Goal: Task Accomplishment & Management: Use online tool/utility

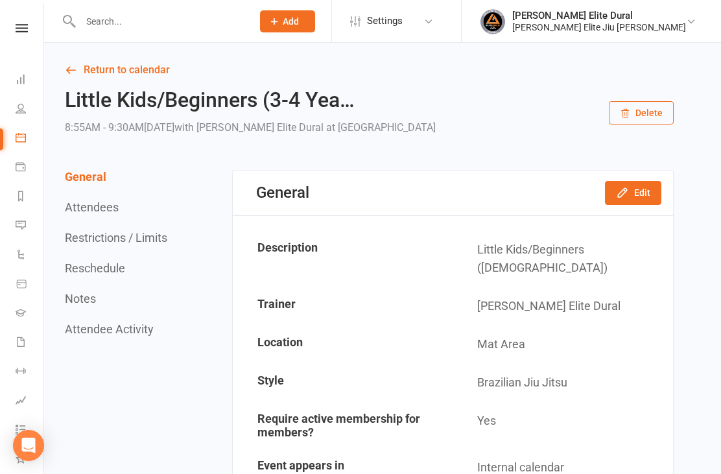
click at [16, 75] on icon at bounding box center [21, 79] width 10 height 10
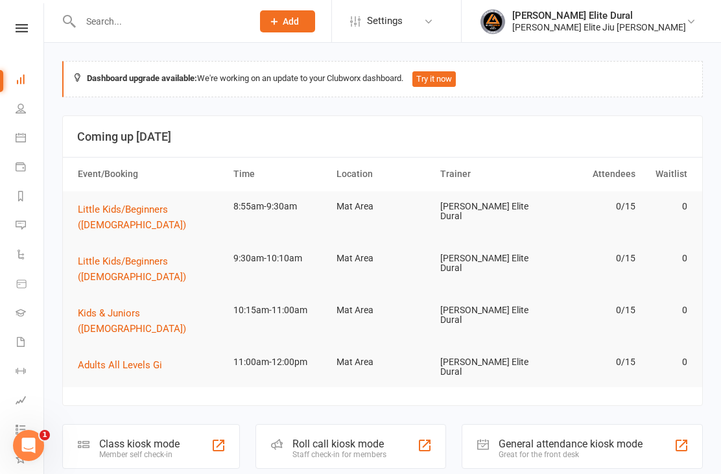
click at [151, 438] on div "Class kiosk mode" at bounding box center [139, 444] width 80 height 12
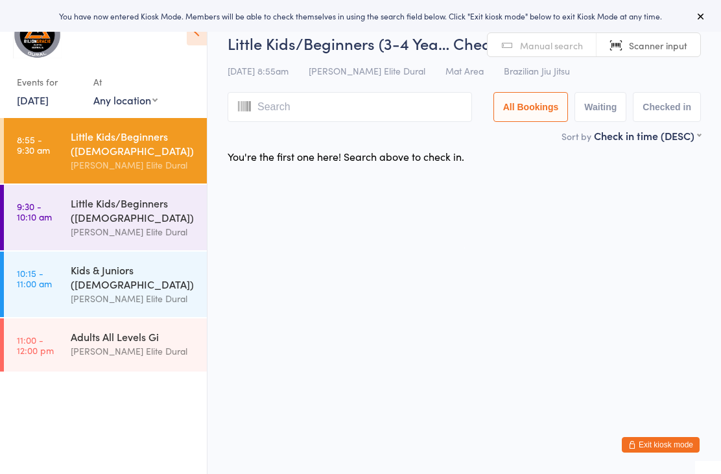
click at [533, 47] on span "Manual search" at bounding box center [551, 45] width 63 height 13
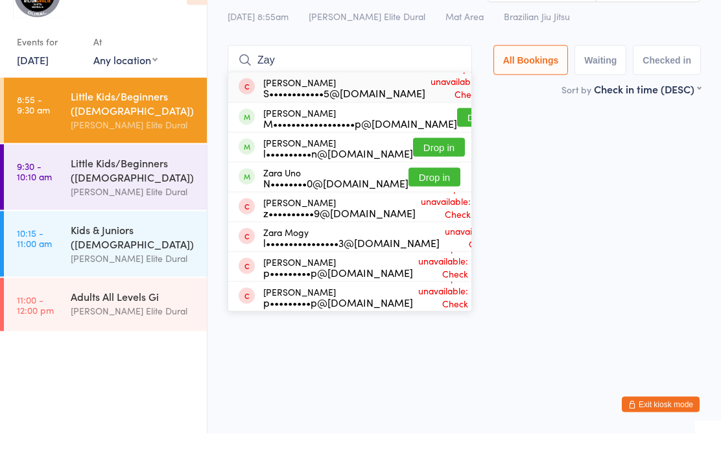
type input "Zay"
click at [420, 178] on button "Drop in" at bounding box center [439, 187] width 52 height 19
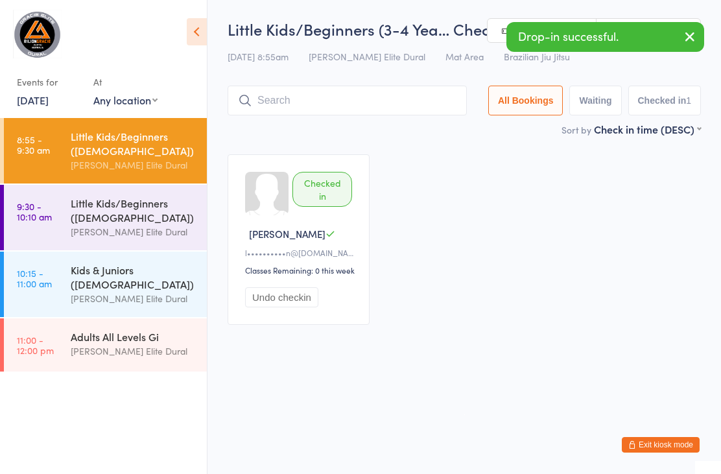
click at [307, 108] on input "search" at bounding box center [347, 101] width 239 height 30
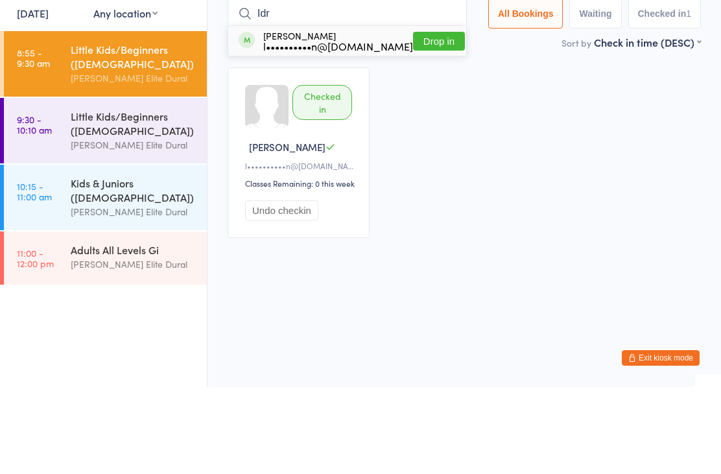
type input "Idr"
click at [418, 119] on button "Drop in" at bounding box center [439, 128] width 52 height 19
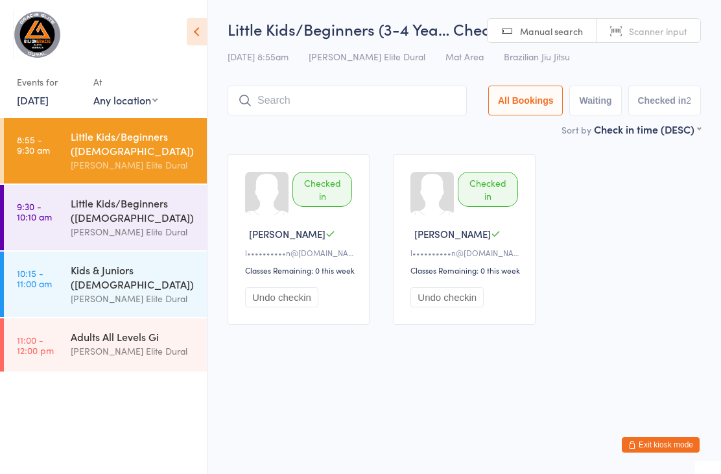
click at [340, 96] on input "search" at bounding box center [347, 101] width 239 height 30
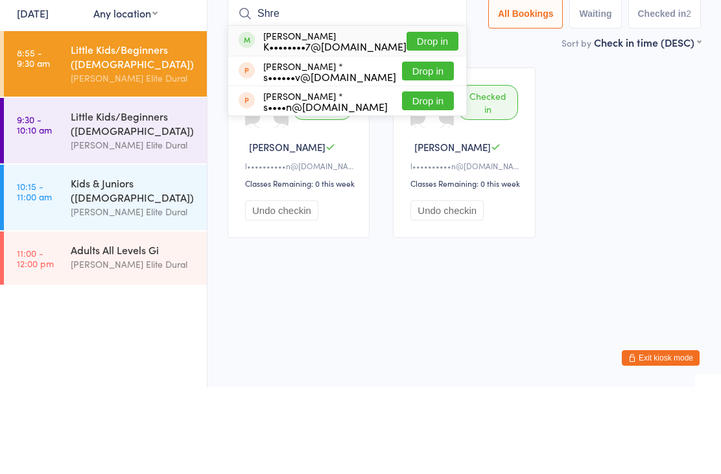
type input "Shre"
click at [418, 119] on button "Drop in" at bounding box center [433, 128] width 52 height 19
